Goal: Task Accomplishment & Management: Manage account settings

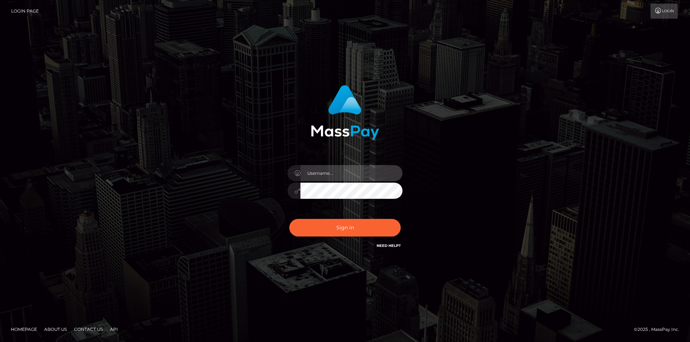
click at [331, 174] on input "text" at bounding box center [351, 173] width 102 height 16
type input "[EMAIL_ADDRESS][DOMAIN_NAME]"
click at [289, 219] on button "Sign in" at bounding box center [344, 228] width 111 height 18
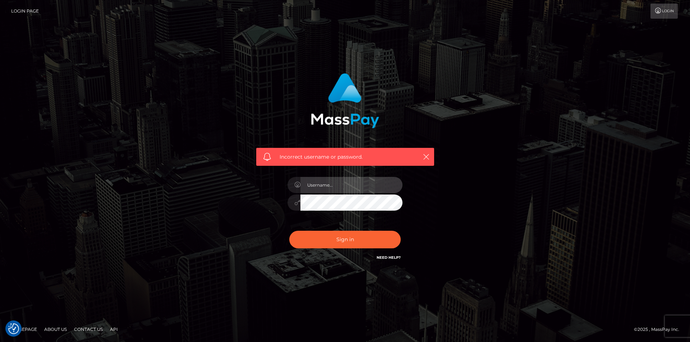
click at [336, 181] on input "text" at bounding box center [351, 185] width 102 height 16
type input "B"
drag, startPoint x: 389, startPoint y: 185, endPoint x: 259, endPoint y: 178, distance: 130.0
click at [259, 178] on div "Incorrect username or password. bunnygirlgamer416@gmail.com" at bounding box center [345, 167] width 189 height 199
type input "[EMAIL_ADDRESS][DOMAIN_NAME]"
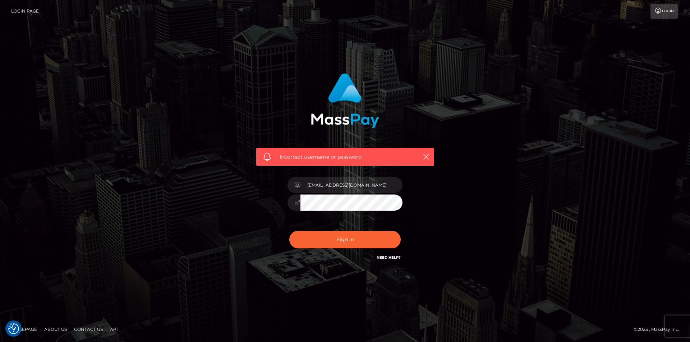
click at [289, 231] on button "Sign in" at bounding box center [344, 240] width 111 height 18
click at [353, 181] on input "text" at bounding box center [351, 185] width 102 height 16
paste input "[EMAIL_ADDRESS][DOMAIN_NAME]"
type input "[EMAIL_ADDRESS][DOMAIN_NAME]"
click at [390, 256] on link "Need Help?" at bounding box center [389, 258] width 24 height 5
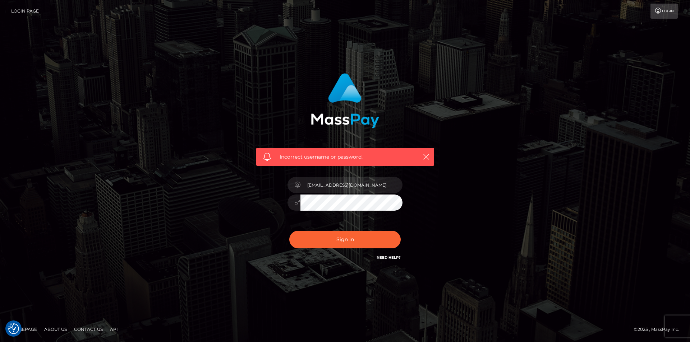
click at [391, 256] on link "Need Help?" at bounding box center [389, 258] width 24 height 5
click at [289, 231] on button "Sign in" at bounding box center [344, 240] width 111 height 18
click at [382, 184] on input "text" at bounding box center [351, 185] width 102 height 16
paste input "[EMAIL_ADDRESS][DOMAIN_NAME]"
type input "bunnygirlgamer416@gmail.com"
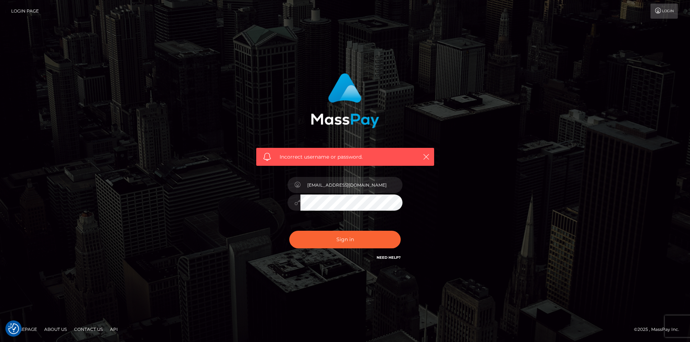
click at [289, 231] on button "Sign in" at bounding box center [344, 240] width 111 height 18
click at [661, 15] on link "Login" at bounding box center [663, 11] width 27 height 15
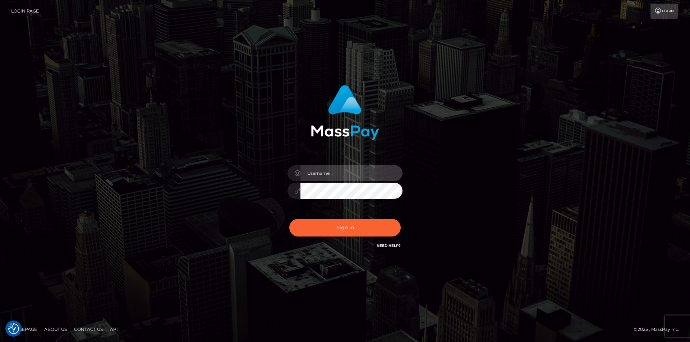
click at [338, 167] on input "text" at bounding box center [351, 173] width 102 height 16
paste input "[EMAIL_ADDRESS][DOMAIN_NAME]"
type input "[EMAIL_ADDRESS][DOMAIN_NAME]"
click at [289, 219] on button "Sign in" at bounding box center [344, 228] width 111 height 18
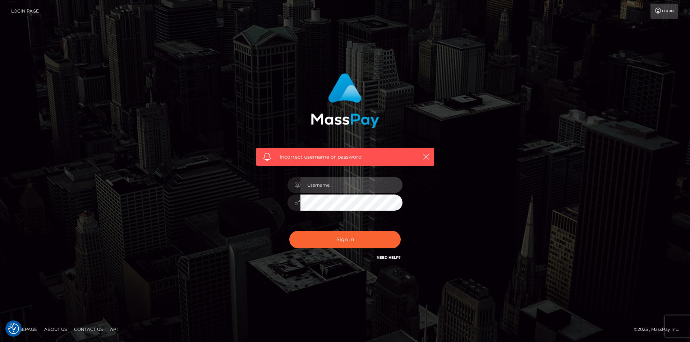
click at [351, 179] on input "text" at bounding box center [351, 185] width 102 height 16
paste input "bunnygirlgamer416@gmail.com"
type input "bunnygirlgamer416@gmail.com"
click at [289, 231] on button "Sign in" at bounding box center [344, 240] width 111 height 18
click at [349, 183] on input "text" at bounding box center [351, 185] width 102 height 16
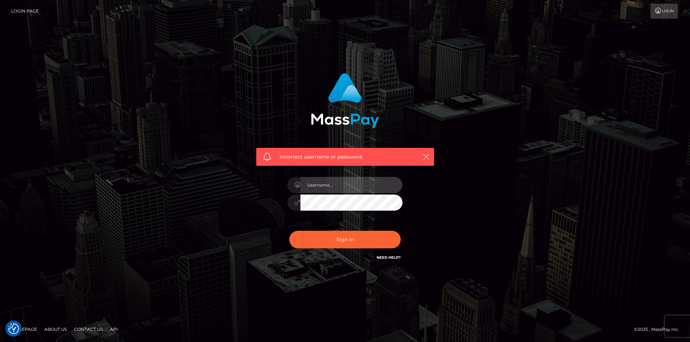
paste input "[EMAIL_ADDRESS][DOMAIN_NAME]"
type input "[EMAIL_ADDRESS][DOMAIN_NAME]"
click at [289, 231] on button "Sign in" at bounding box center [344, 240] width 111 height 18
click at [347, 190] on input "text" at bounding box center [351, 185] width 102 height 16
paste input "[EMAIL_ADDRESS][DOMAIN_NAME]"
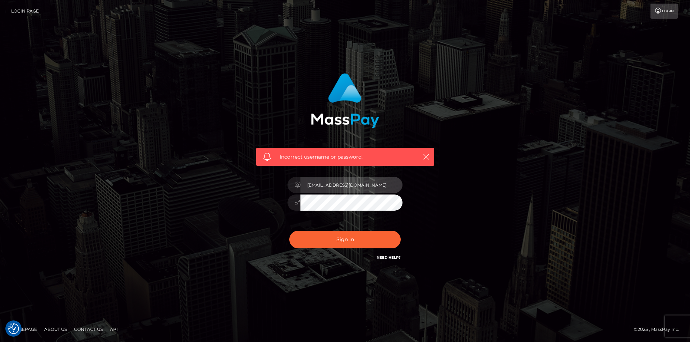
type input "bunnygirlgamer416@gmail.com"
click at [289, 231] on button "Sign in" at bounding box center [344, 240] width 111 height 18
click at [322, 180] on input "text" at bounding box center [351, 185] width 102 height 16
paste input "[EMAIL_ADDRESS][DOMAIN_NAME]"
type input "bunnygirlgamer416@gmail.com"
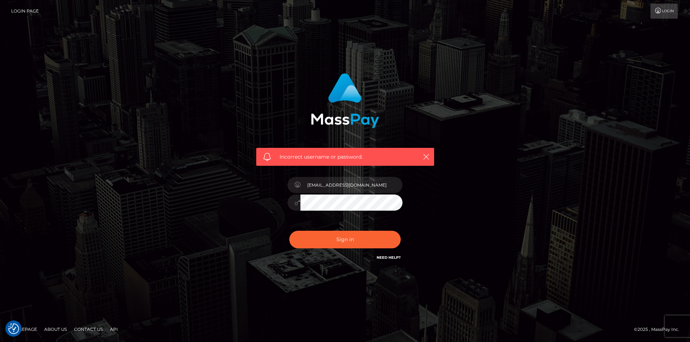
click at [289, 231] on button "Sign in" at bounding box center [344, 240] width 111 height 18
click at [397, 251] on div "Sign in Need Help?" at bounding box center [345, 243] width 126 height 32
click at [394, 257] on link "Need Help?" at bounding box center [389, 258] width 24 height 5
click at [81, 327] on link "Contact Us" at bounding box center [88, 329] width 34 height 11
